Goal: Task Accomplishment & Management: Manage account settings

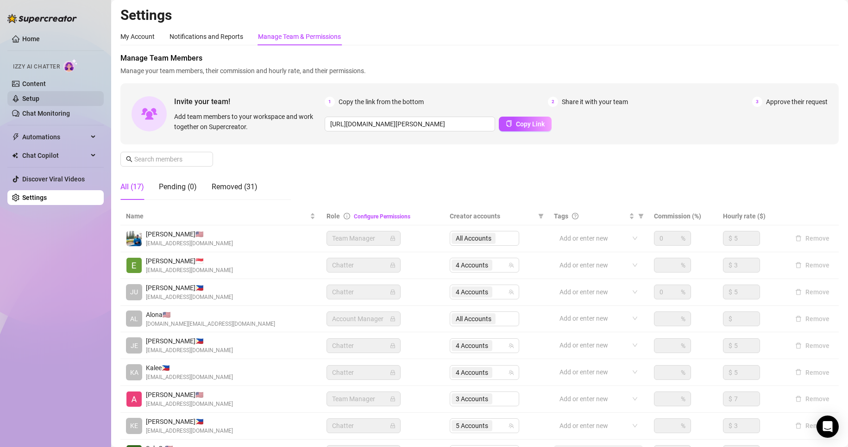
click at [39, 99] on link "Setup" at bounding box center [30, 98] width 17 height 7
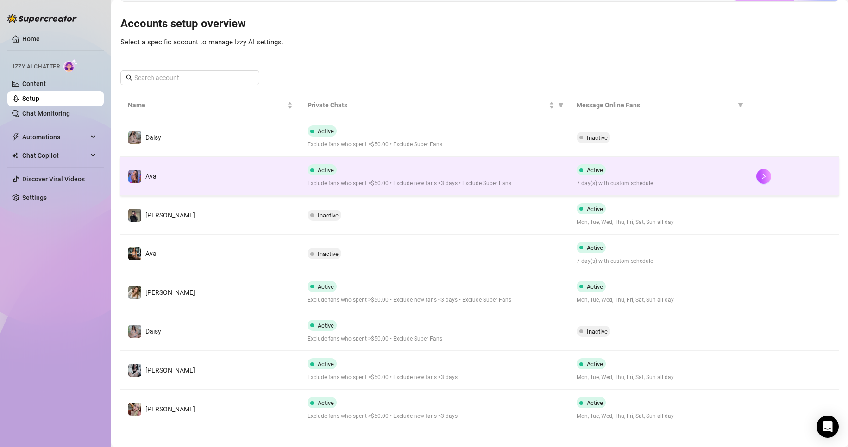
scroll to position [85, 0]
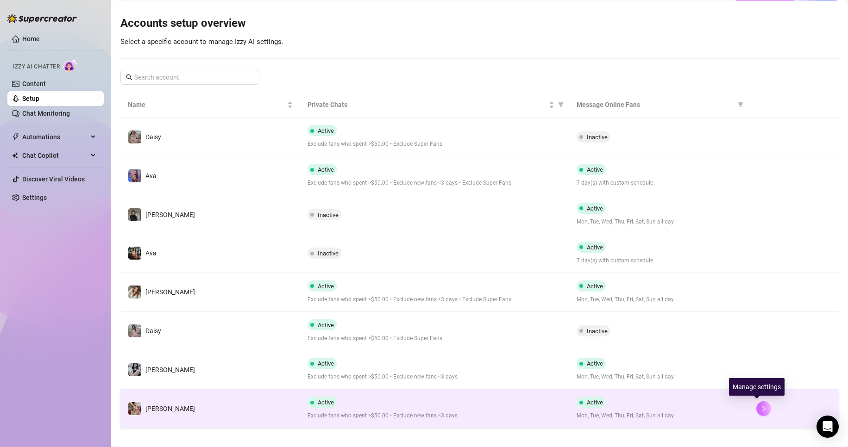
click at [756, 404] on button "button" at bounding box center [763, 408] width 15 height 15
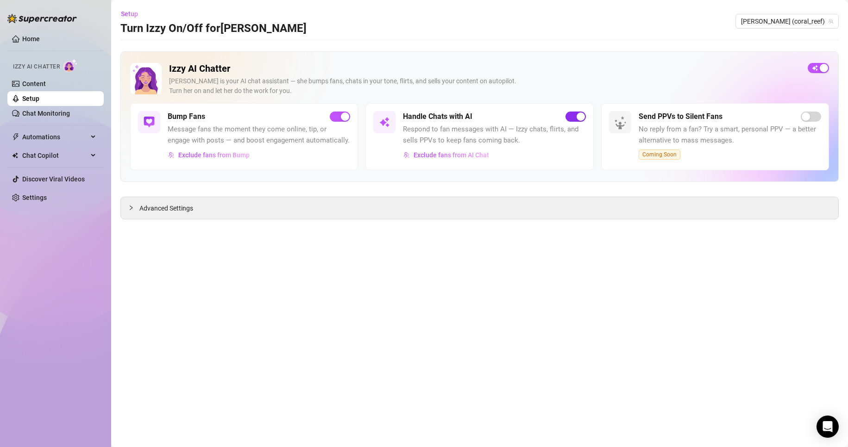
click at [572, 115] on span "button" at bounding box center [575, 117] width 20 height 10
click at [39, 95] on link "Setup" at bounding box center [30, 98] width 17 height 7
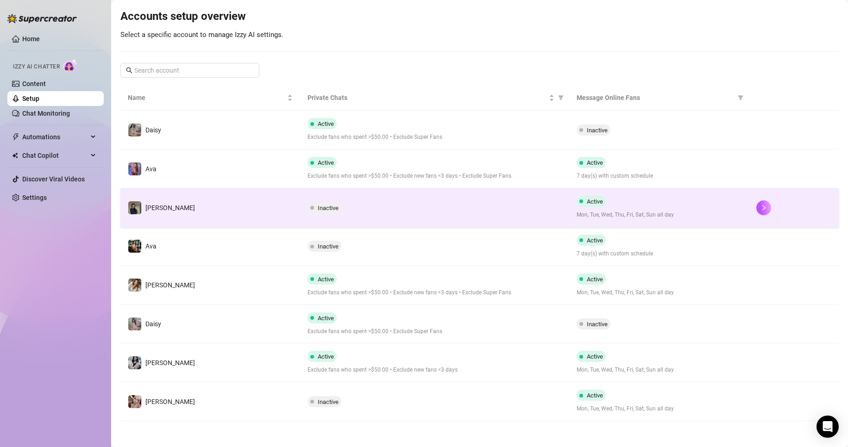
scroll to position [94, 0]
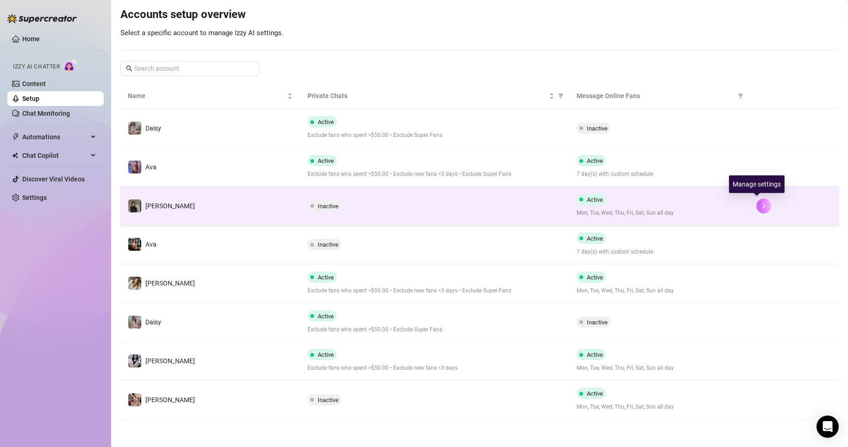
click at [760, 203] on icon "right" at bounding box center [763, 206] width 6 height 6
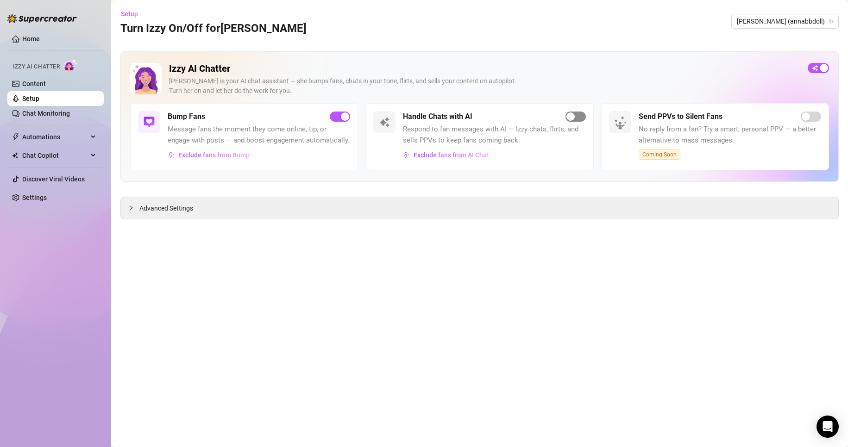
click at [577, 118] on span "button" at bounding box center [575, 117] width 20 height 10
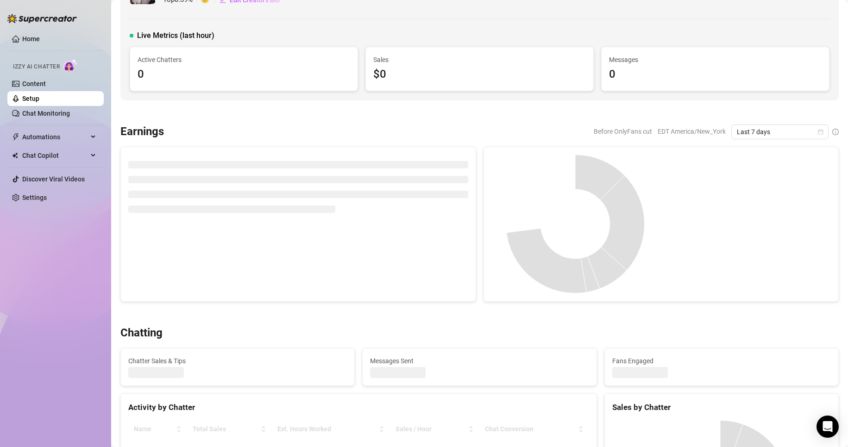
scroll to position [38, 0]
click at [817, 135] on icon "calendar" at bounding box center [820, 134] width 6 height 6
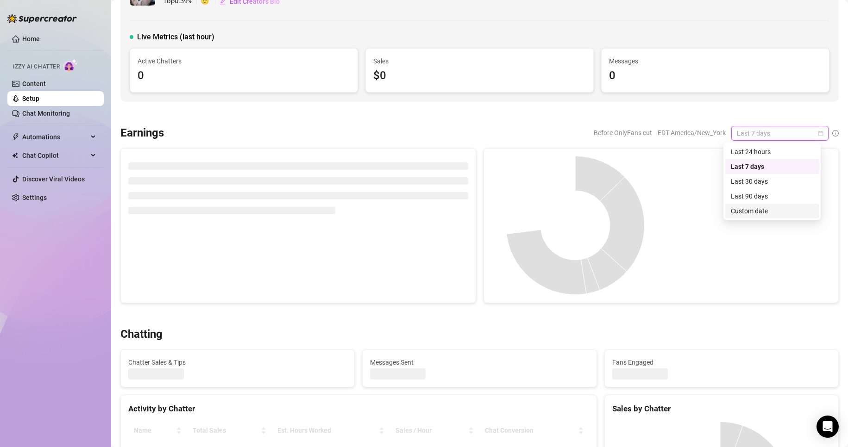
click at [763, 211] on div "Custom date" at bounding box center [771, 211] width 82 height 10
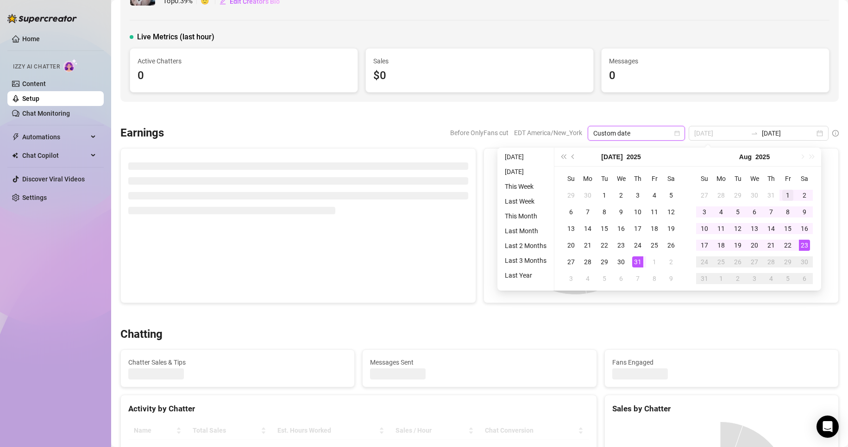
type input "2025-08-01"
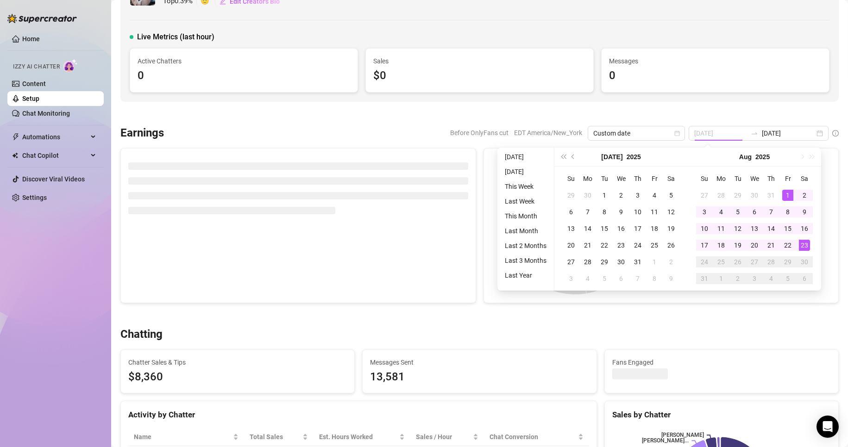
click at [788, 193] on div "1" at bounding box center [787, 195] width 11 height 11
type input "[DATE]"
click at [805, 243] on div "23" at bounding box center [803, 245] width 11 height 11
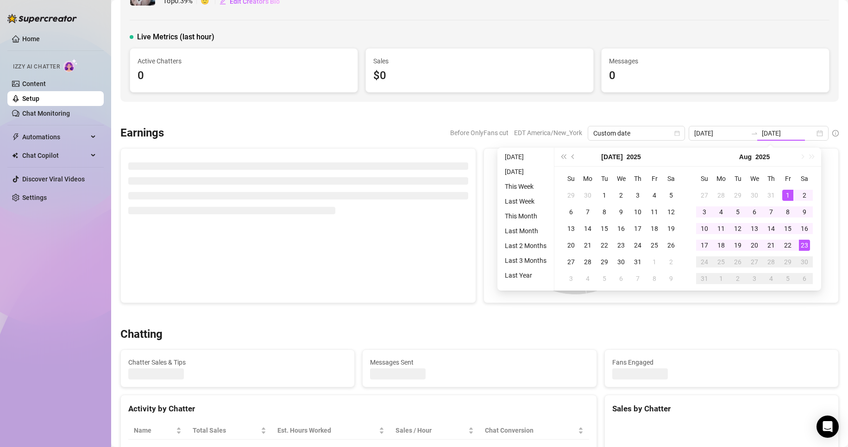
type input "2025-08-01"
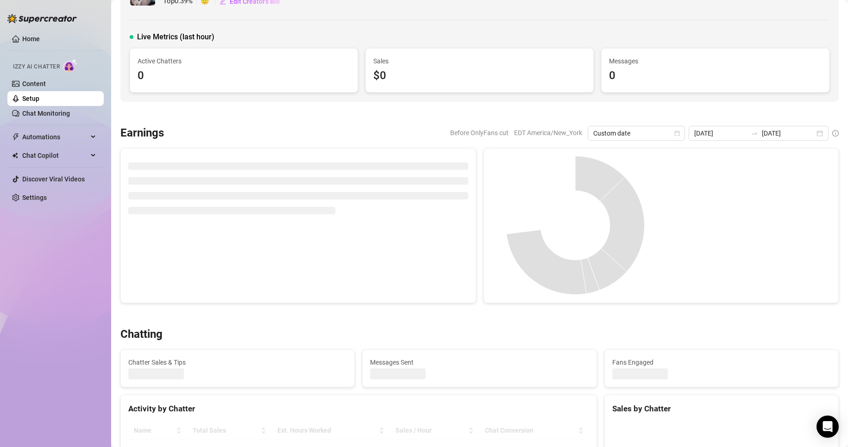
scroll to position [0, 0]
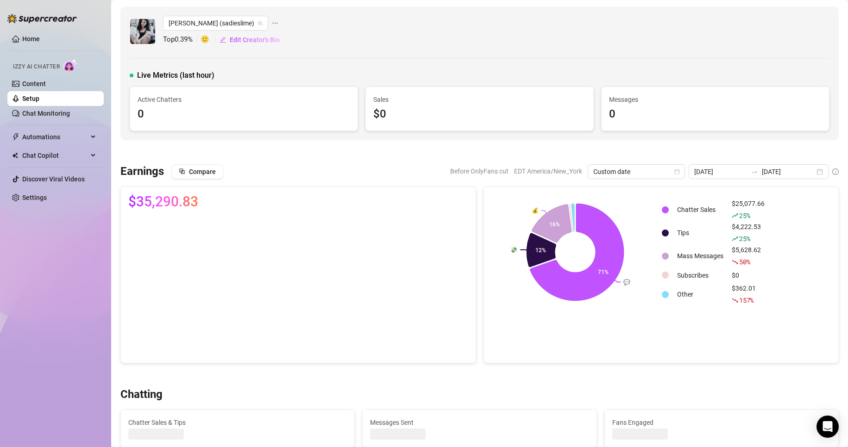
click at [389, 59] on div "Sadie (sadieslime) Top 0.39 % 🙂 Edit Creator's Bio Live Metrics (last hour) Act…" at bounding box center [479, 73] width 718 height 134
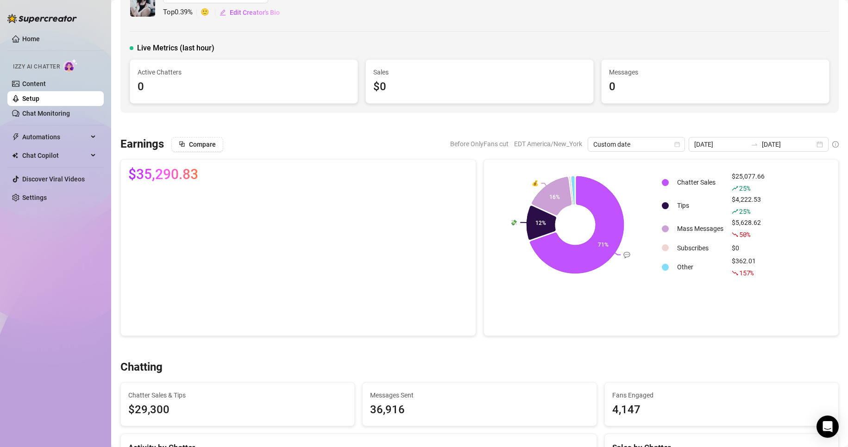
scroll to position [30, 0]
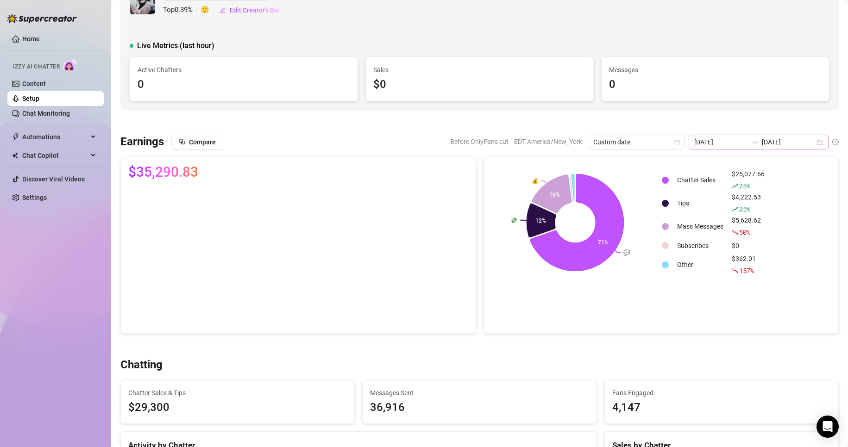
click at [815, 137] on div "2025-08-01 2025-08-23" at bounding box center [758, 142] width 140 height 15
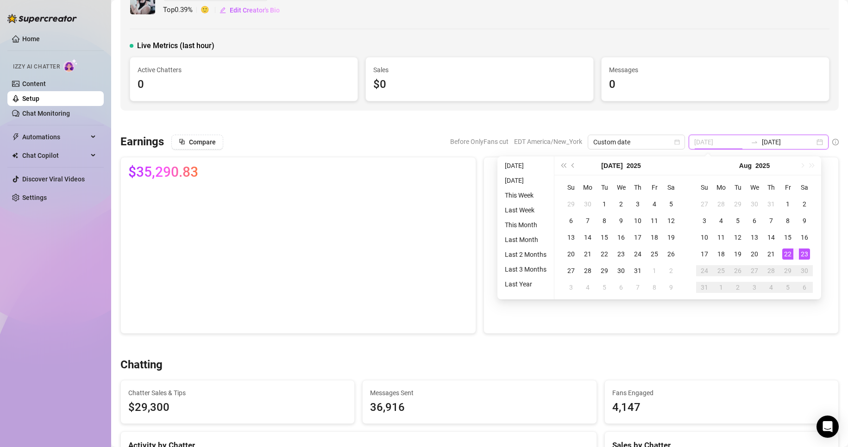
type input "[DATE]"
click at [804, 254] on div "23" at bounding box center [803, 254] width 11 height 11
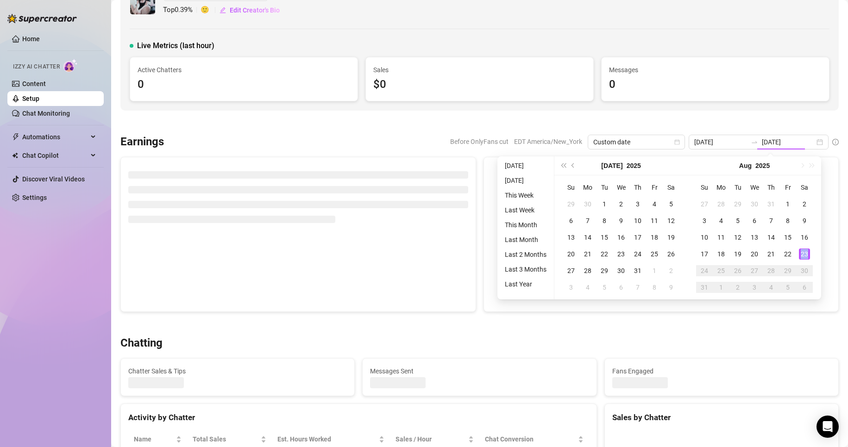
type input "[DATE]"
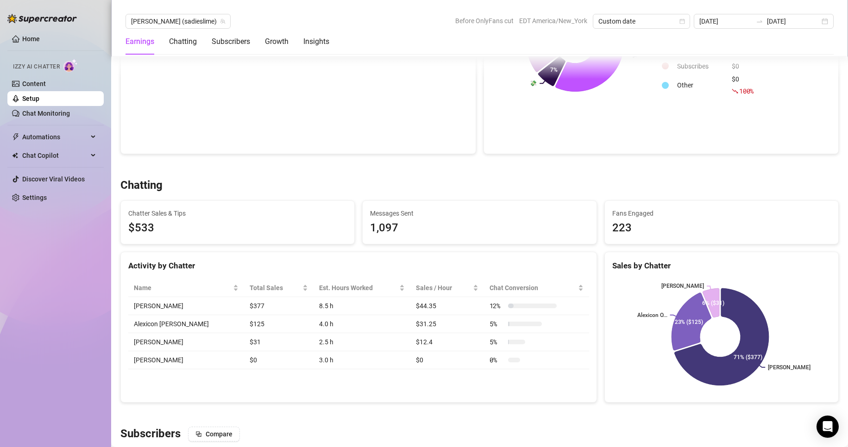
scroll to position [264, 0]
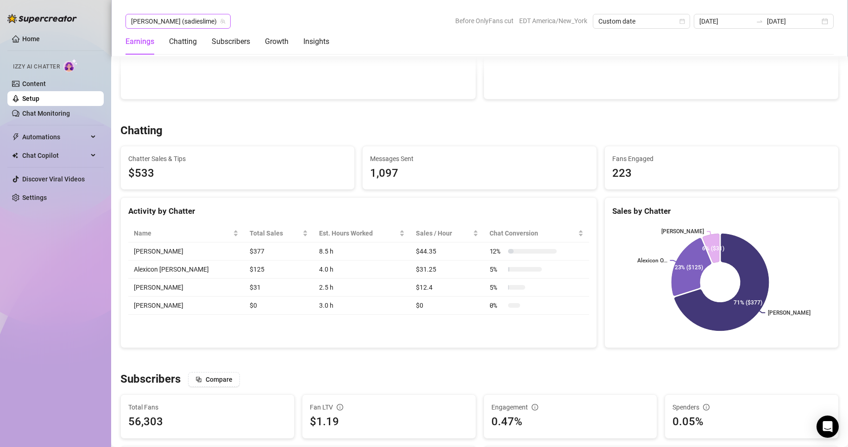
click at [179, 15] on span "[PERSON_NAME] (sadieslime)" at bounding box center [178, 21] width 94 height 14
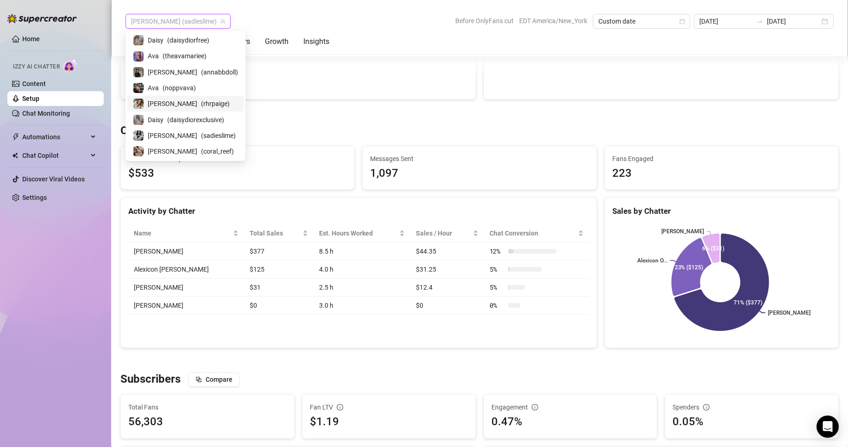
click at [164, 106] on div "Paige ( rhrpaige )" at bounding box center [185, 103] width 105 height 11
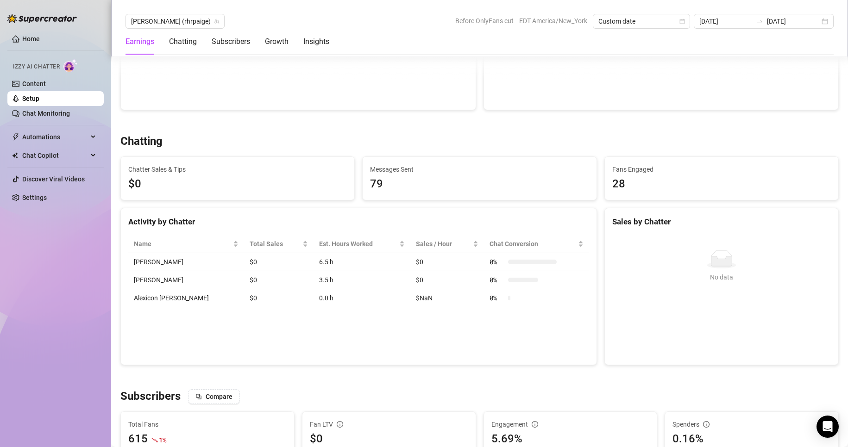
scroll to position [228, 0]
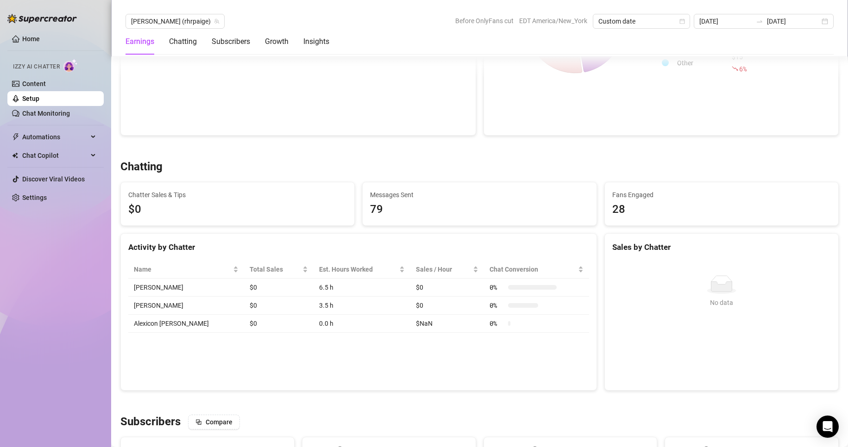
click at [119, 186] on div "Chatter Sales & Tips $0" at bounding box center [238, 204] width 242 height 44
click at [164, 25] on span "Paige (rhrpaige)" at bounding box center [175, 21] width 88 height 14
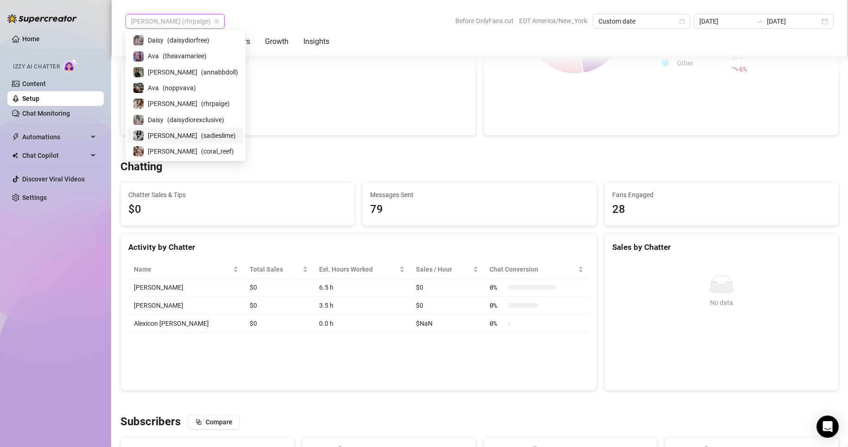
click at [201, 137] on span "( sadieslime )" at bounding box center [218, 136] width 35 height 10
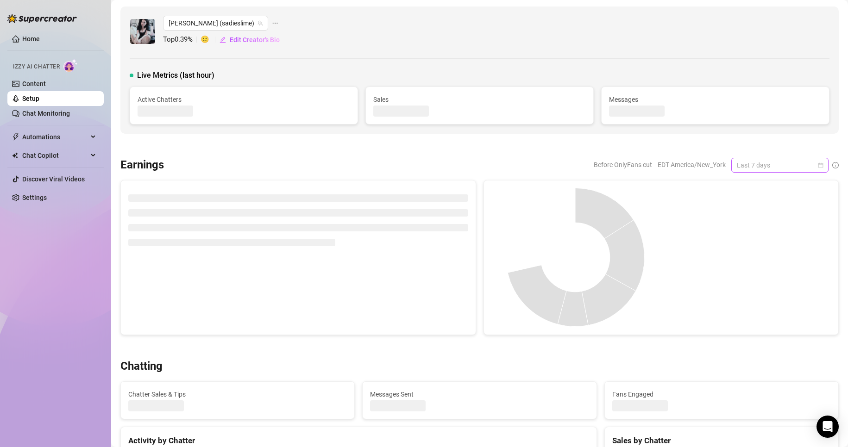
click at [759, 164] on span "Last 7 days" at bounding box center [779, 165] width 86 height 14
click at [760, 246] on div "Custom date" at bounding box center [771, 243] width 82 height 10
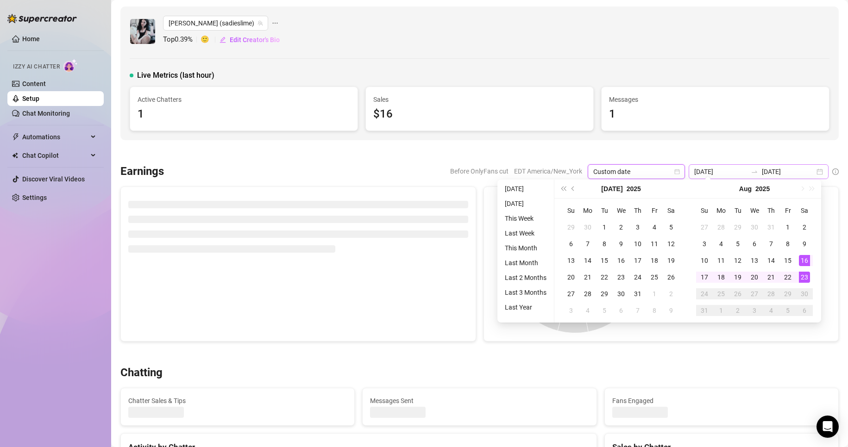
click at [814, 168] on div "[DATE] [DATE]" at bounding box center [758, 171] width 140 height 15
click at [809, 171] on div "[DATE] [DATE]" at bounding box center [758, 171] width 140 height 15
type input "[DATE]"
click at [799, 275] on div "23" at bounding box center [803, 277] width 11 height 11
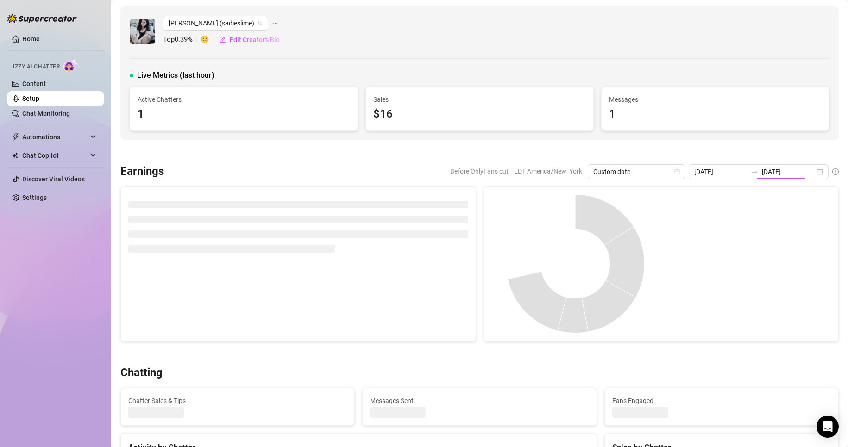
type input "[DATE]"
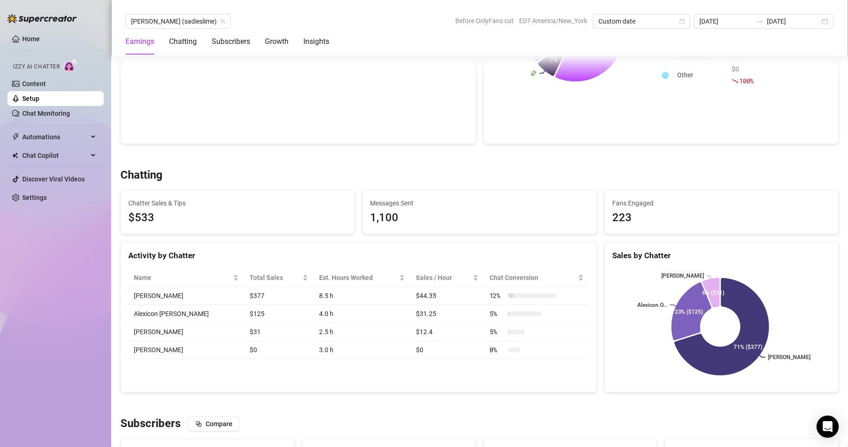
scroll to position [219, 0]
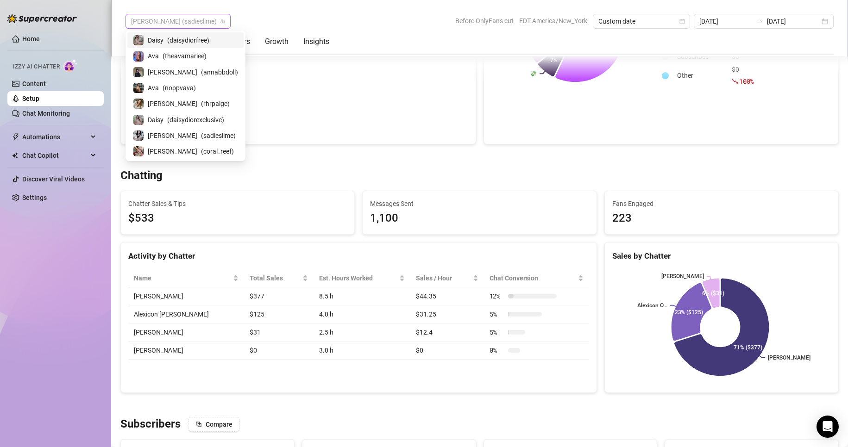
click at [154, 24] on span "[PERSON_NAME] (sadieslime)" at bounding box center [178, 21] width 94 height 14
click at [201, 152] on span "( coral_reef )" at bounding box center [217, 151] width 33 height 10
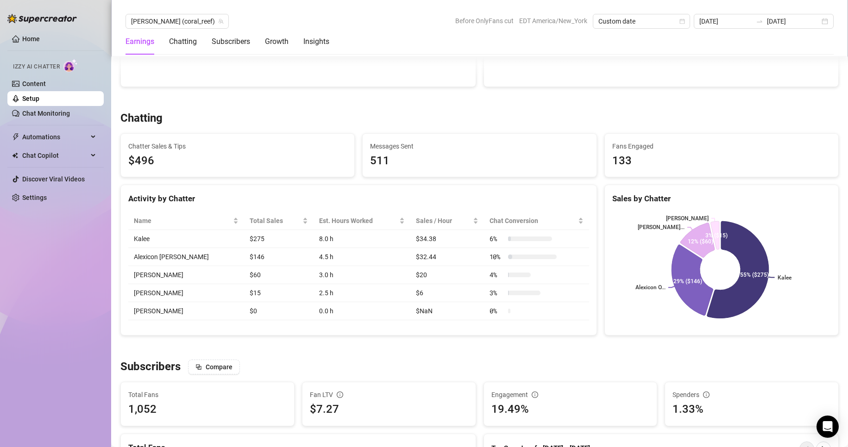
scroll to position [276, 0]
